Goal: Find specific page/section: Find specific page/section

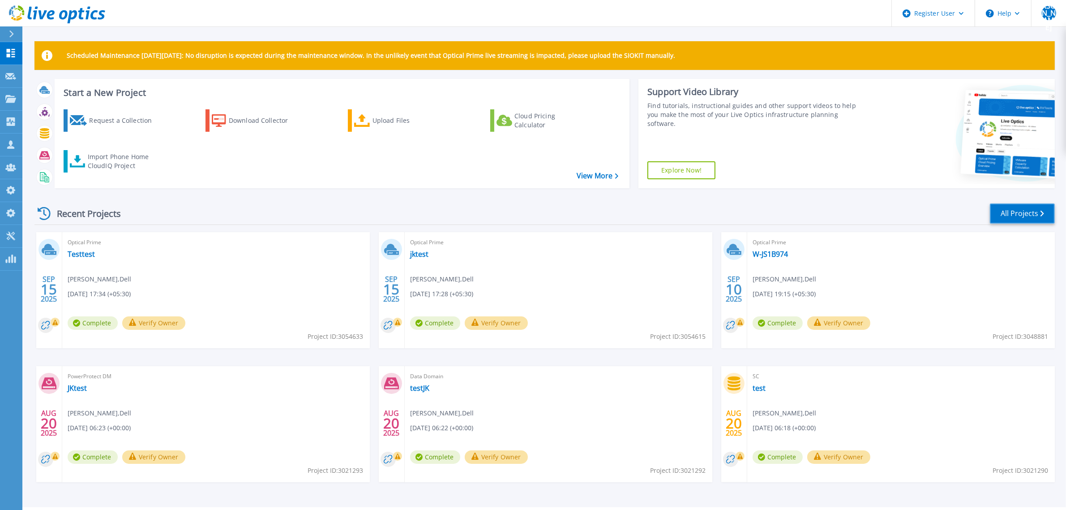
click at [1022, 218] on link "All Projects" at bounding box center [1022, 213] width 65 height 20
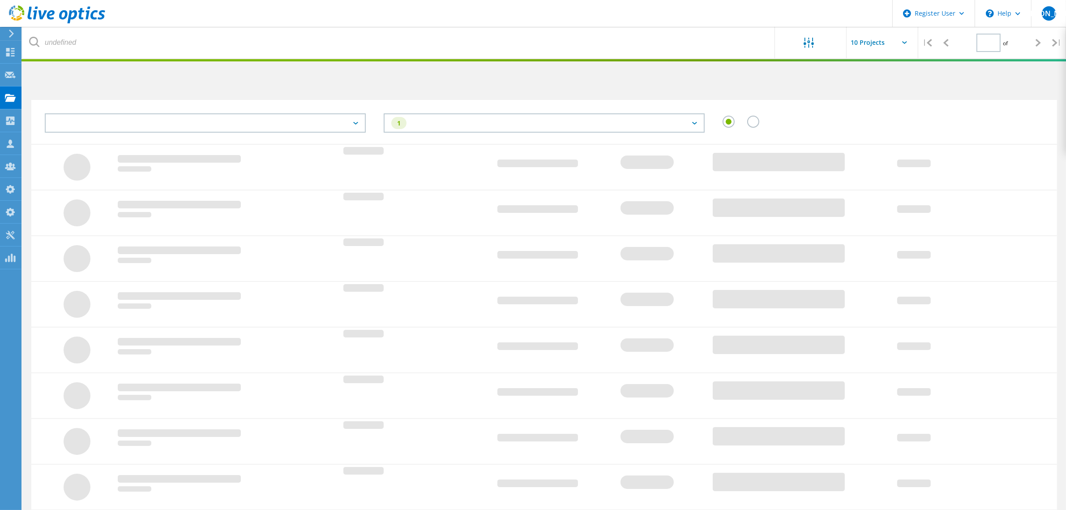
type input "1"
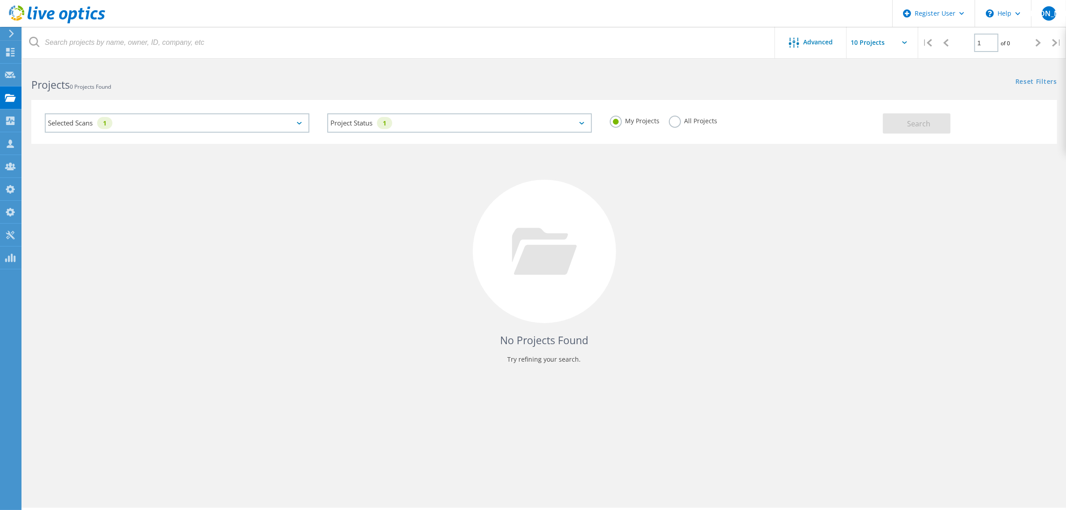
click at [285, 125] on div "Selected Scans 1" at bounding box center [177, 122] width 265 height 19
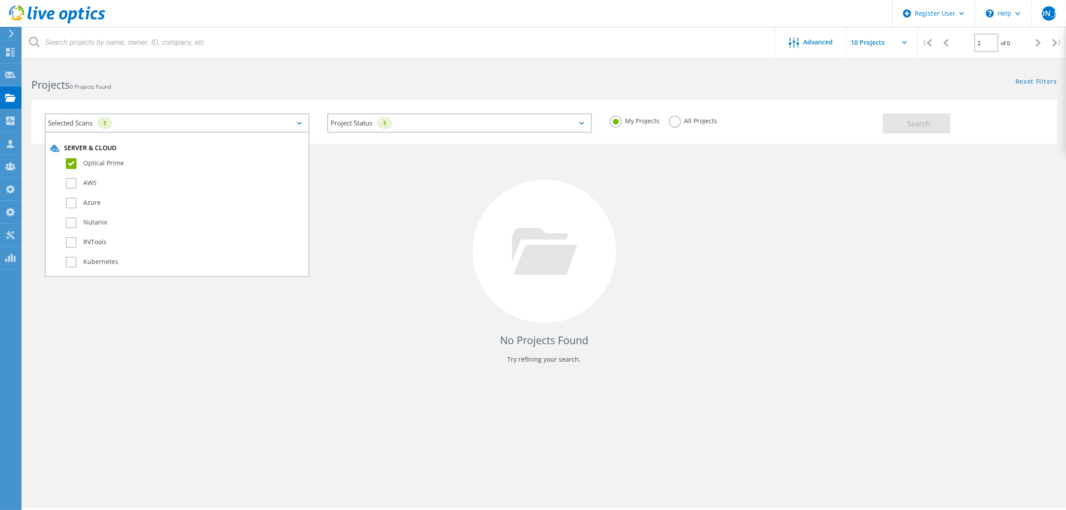
click at [446, 68] on div "Projects 0 Projects Found" at bounding box center [283, 77] width 522 height 24
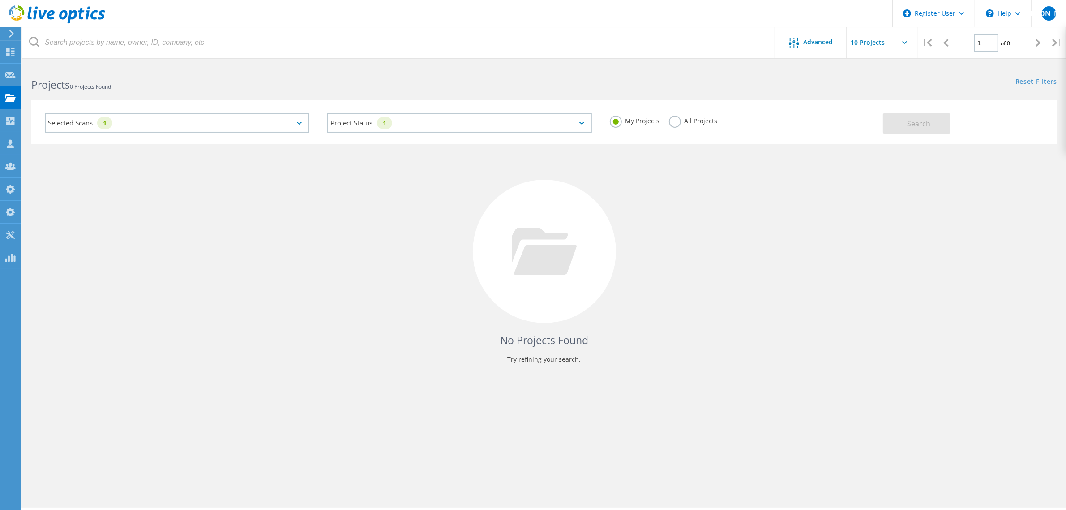
click at [675, 122] on label "All Projects" at bounding box center [693, 120] width 49 height 9
click at [0, 0] on input "All Projects" at bounding box center [0, 0] width 0 height 0
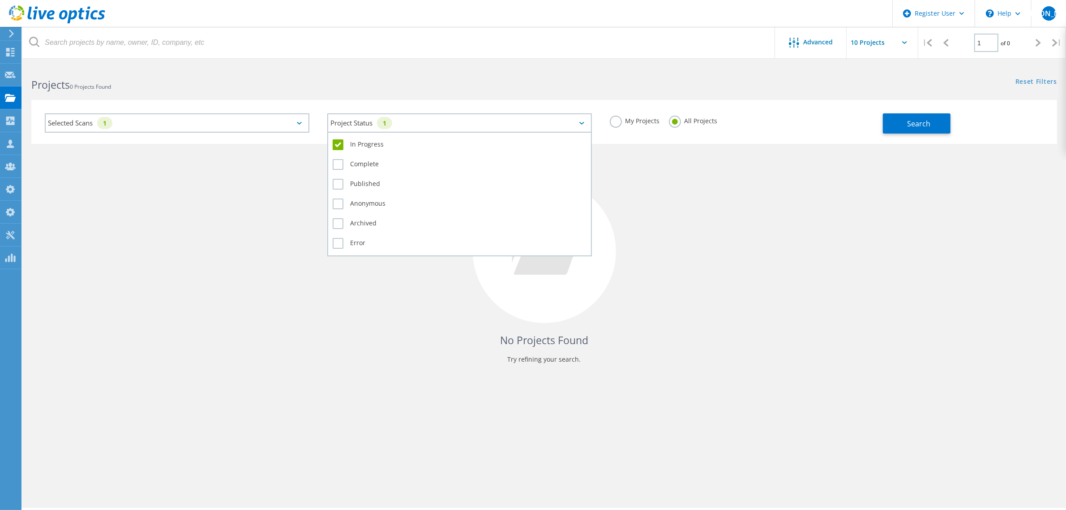
click at [519, 123] on div "Project Status 1" at bounding box center [459, 122] width 265 height 19
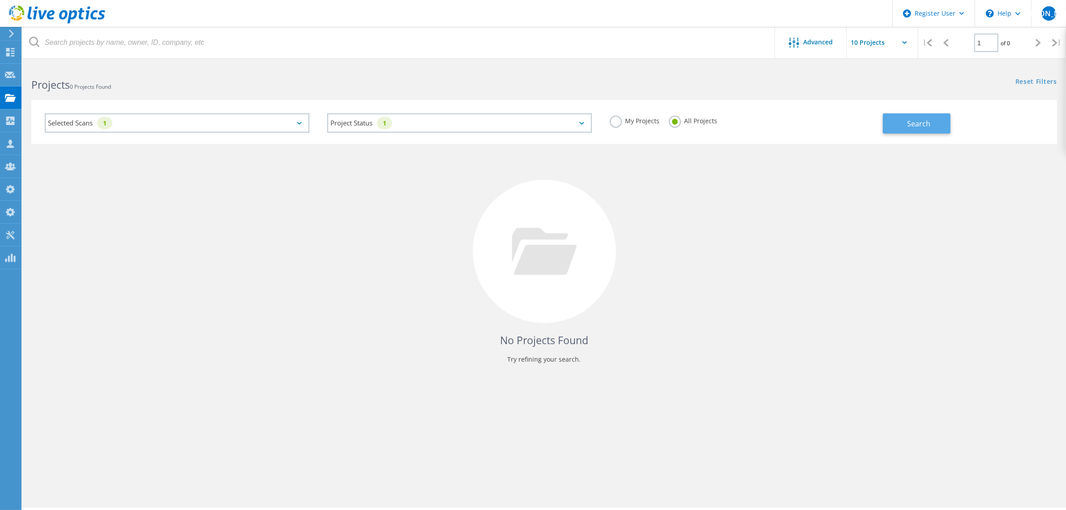
click at [944, 126] on button "Search" at bounding box center [917, 123] width 68 height 20
